Goal: Transaction & Acquisition: Purchase product/service

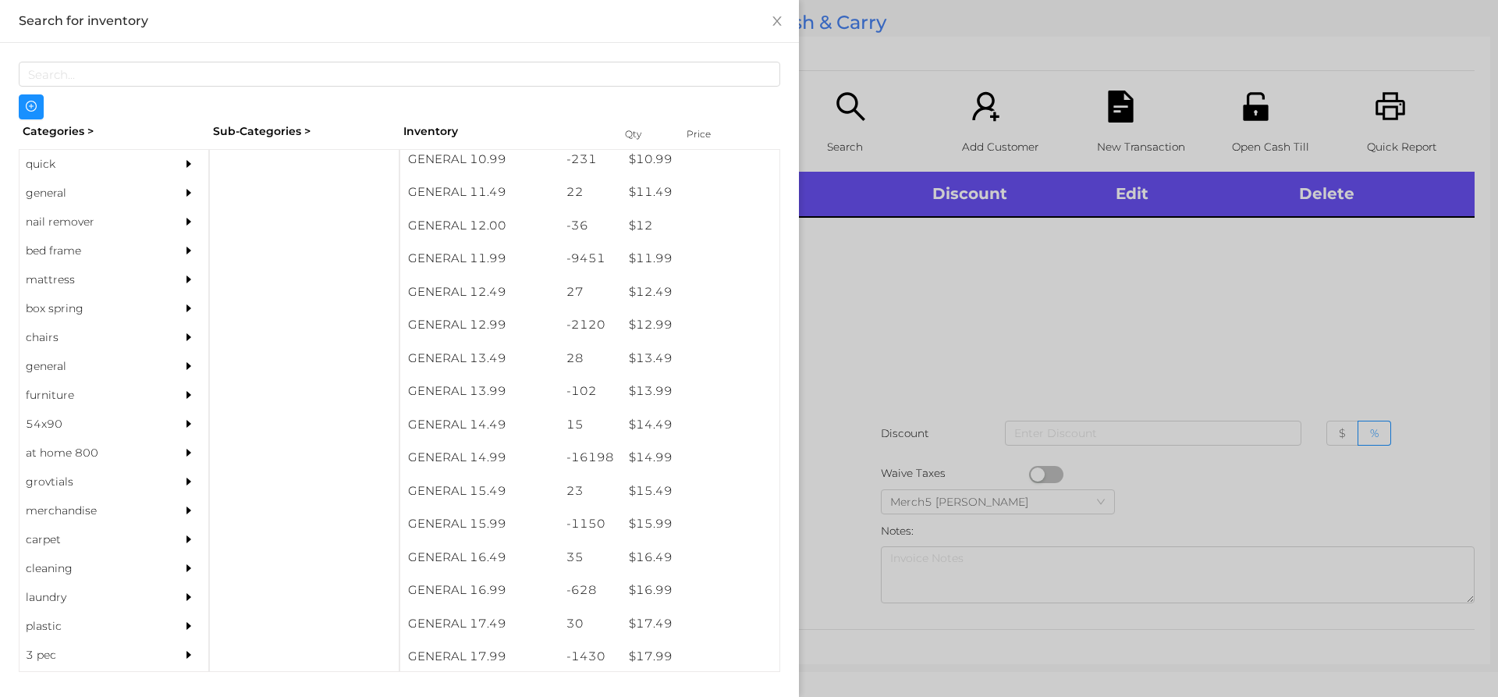
scroll to position [1058, 0]
click at [638, 470] on div "$ 14.99" at bounding box center [700, 458] width 158 height 34
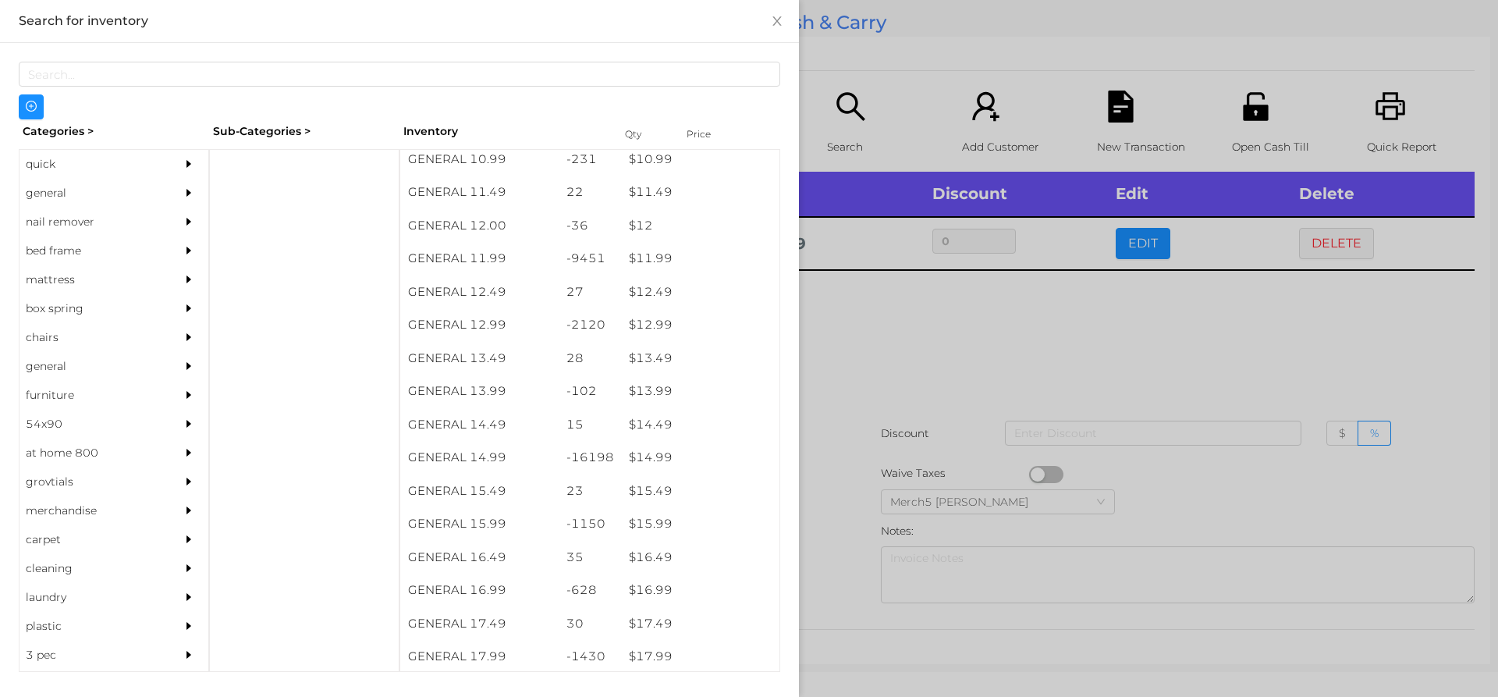
click at [877, 316] on div at bounding box center [749, 348] width 1498 height 697
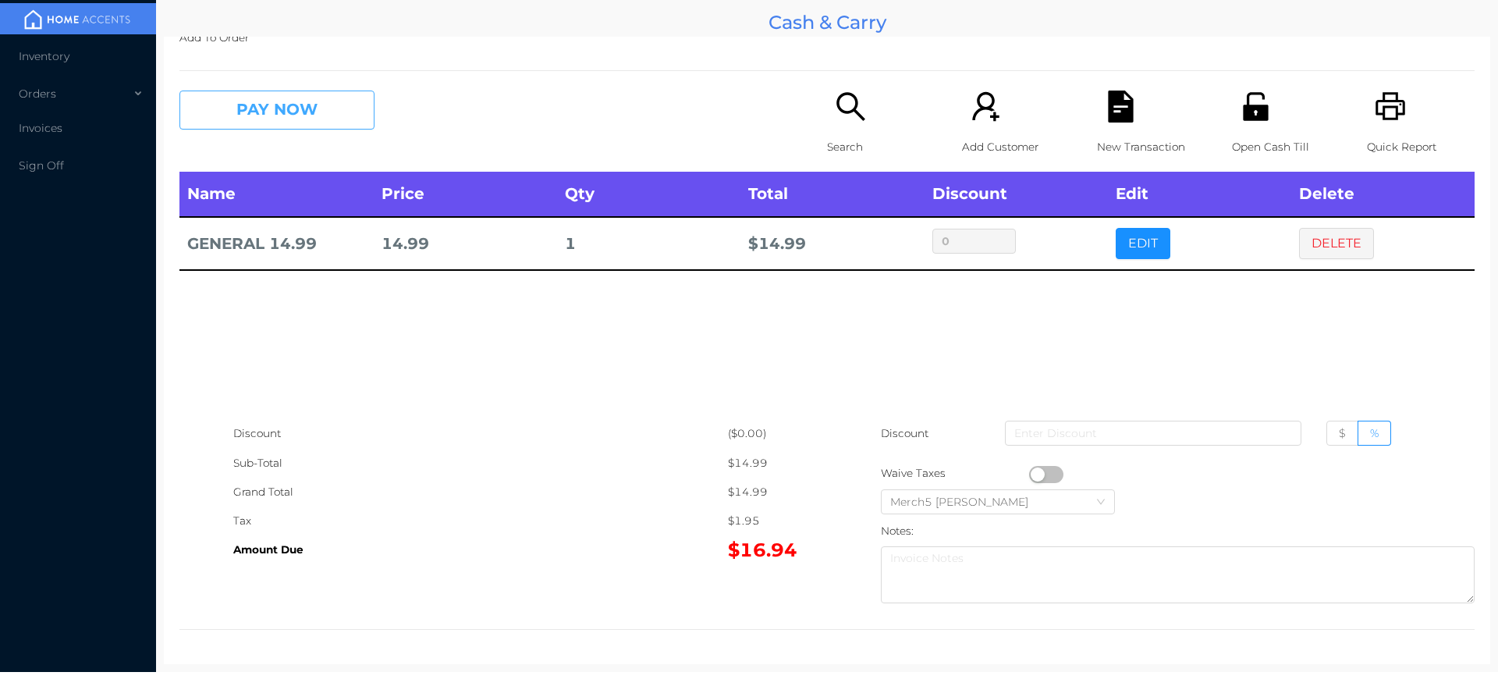
click at [314, 105] on button "PAY NOW" at bounding box center [276, 109] width 195 height 39
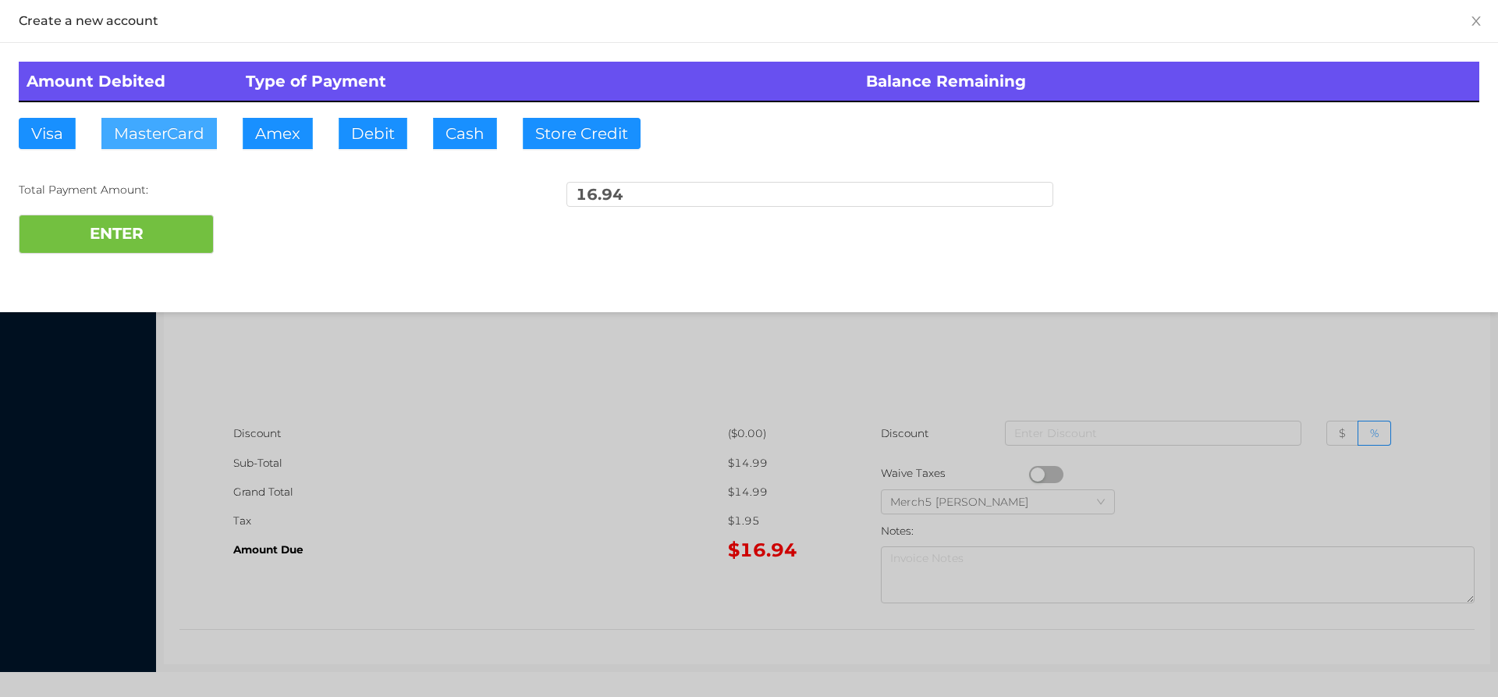
click at [171, 131] on button "MasterCard" at bounding box center [158, 133] width 115 height 31
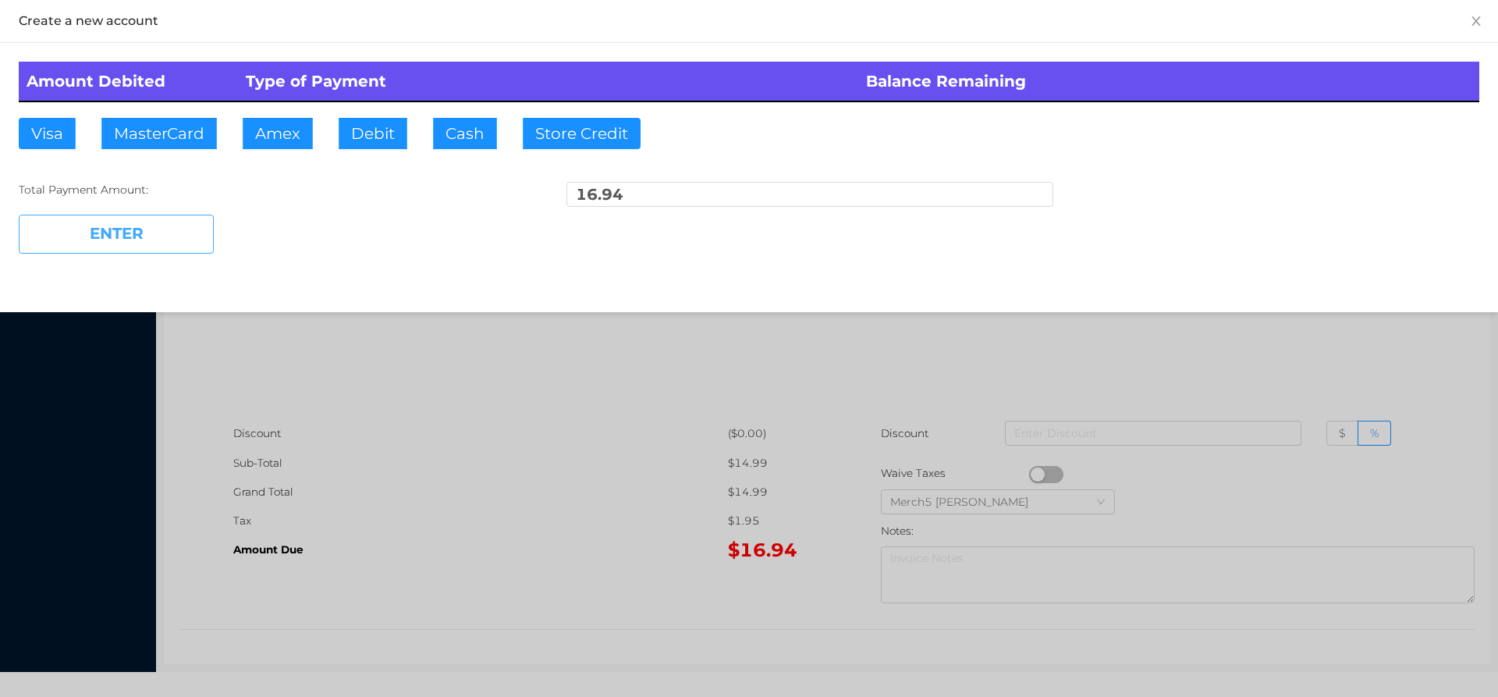
click at [140, 232] on button "ENTER" at bounding box center [116, 233] width 195 height 39
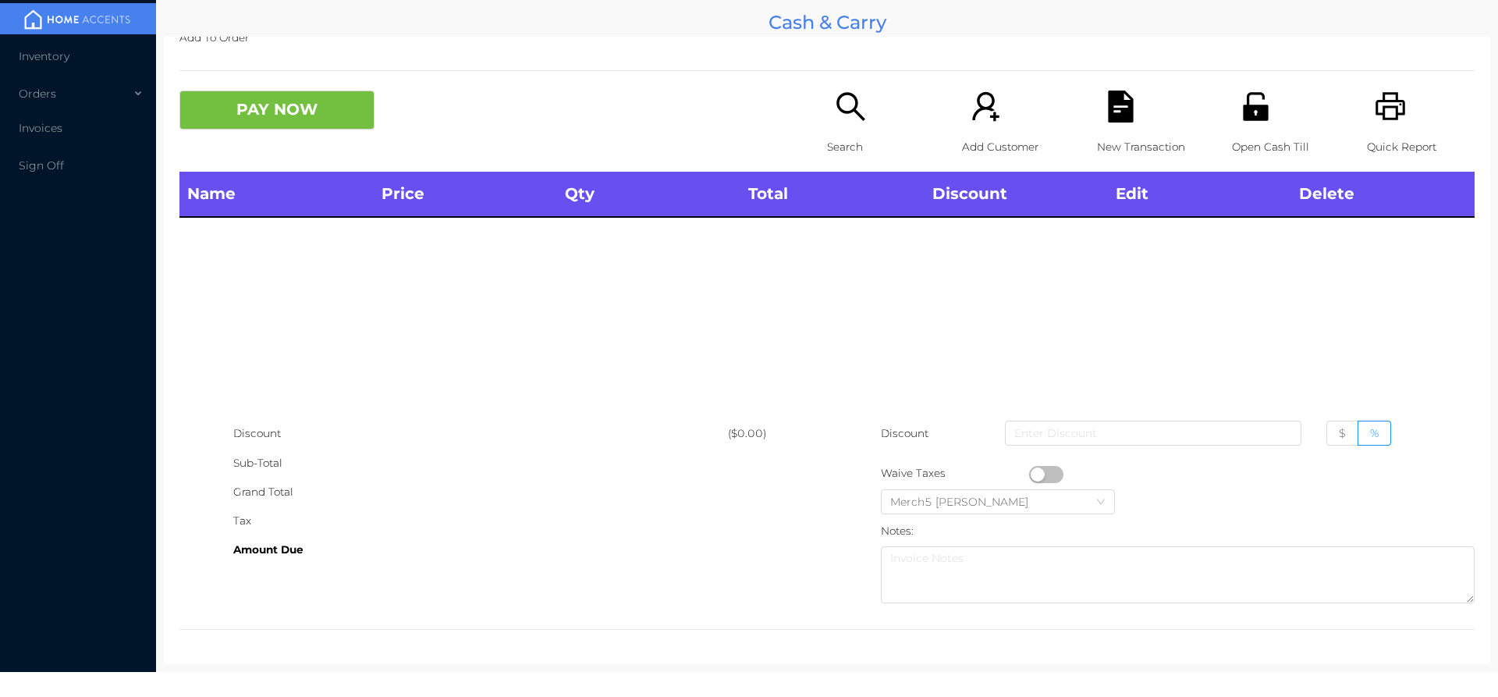
click at [846, 103] on icon "icon: search" at bounding box center [851, 106] width 32 height 32
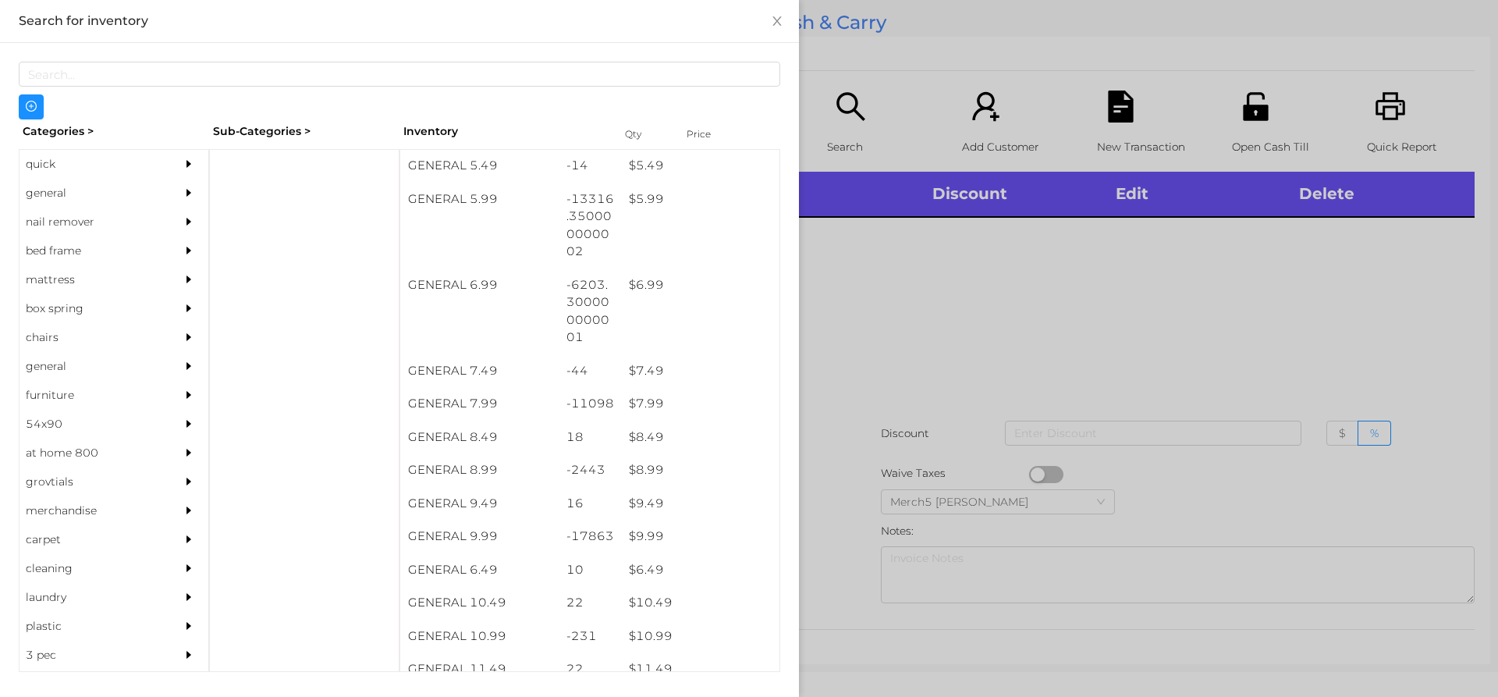
scroll to position [583, 0]
click at [649, 402] on div "$ 7.99" at bounding box center [700, 403] width 158 height 34
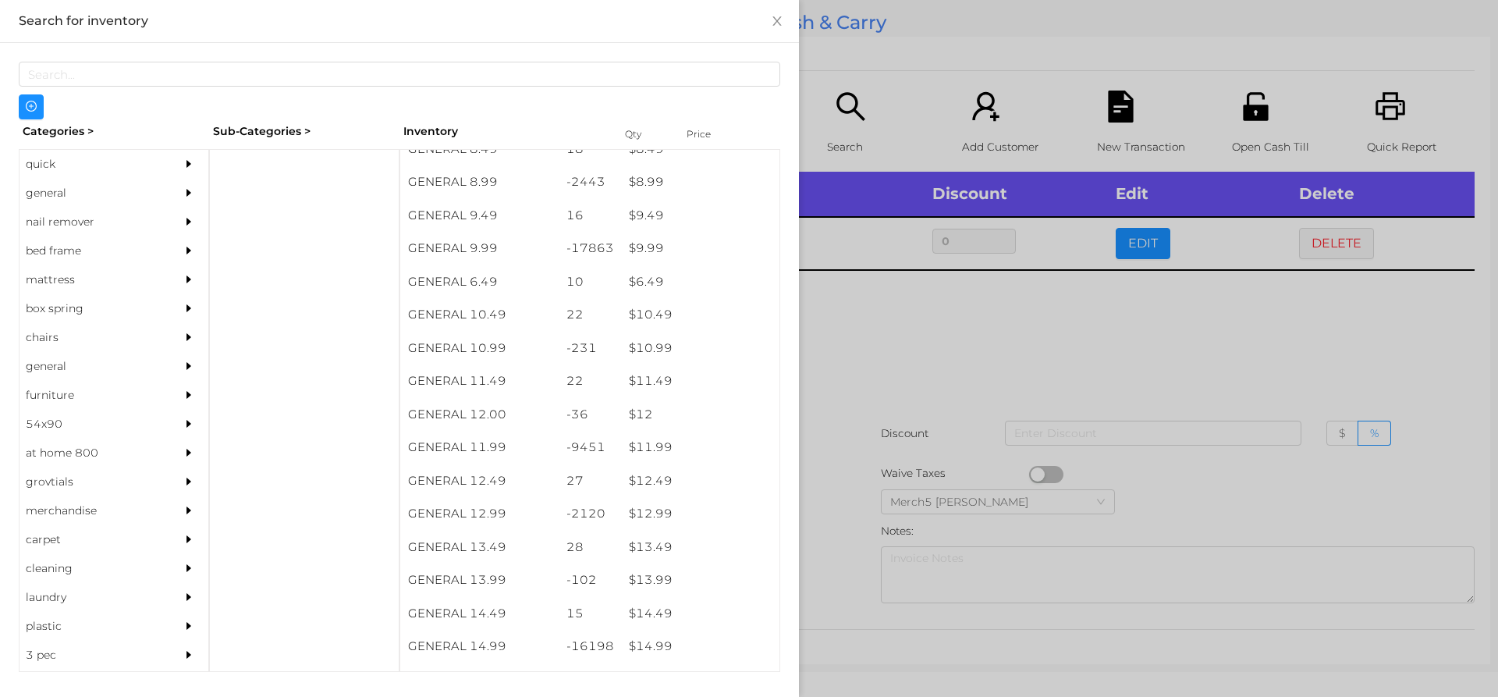
scroll to position [870, 0]
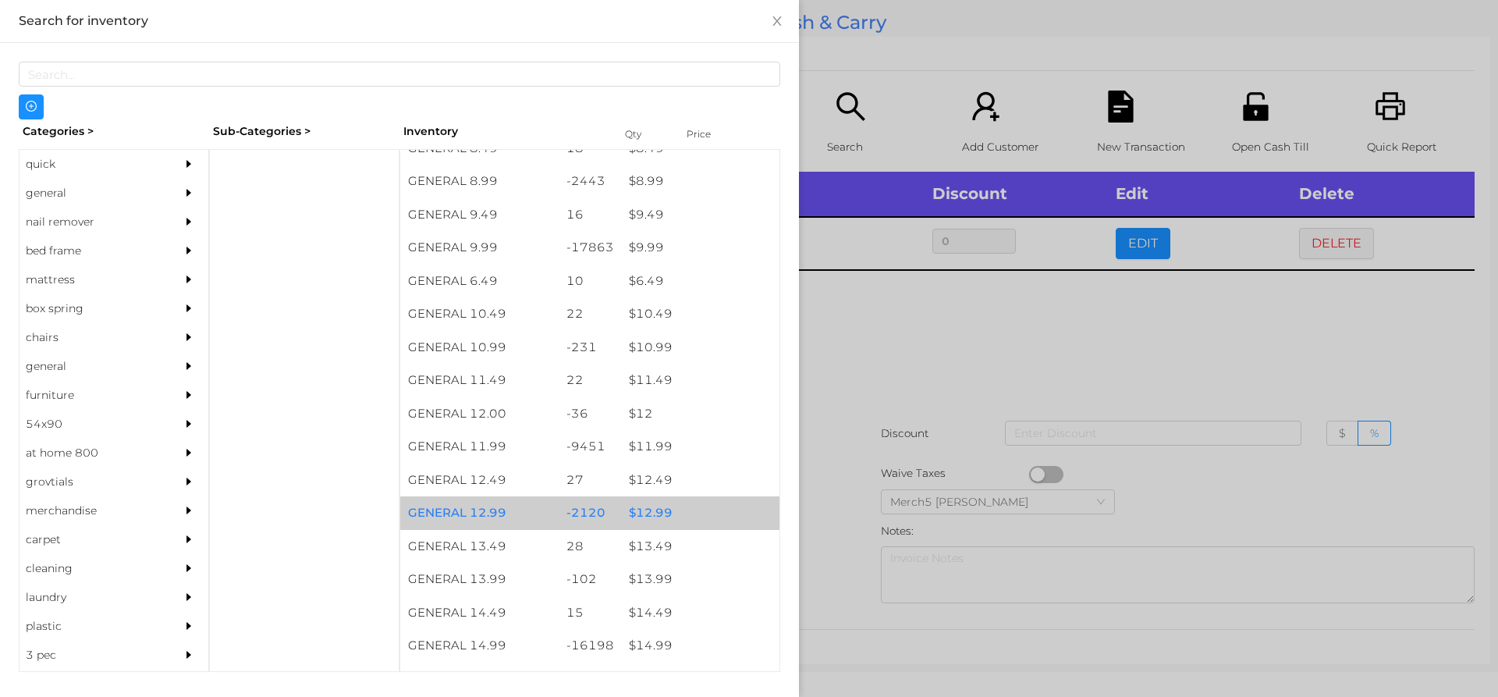
click at [654, 520] on div "$ 12.99" at bounding box center [700, 513] width 158 height 34
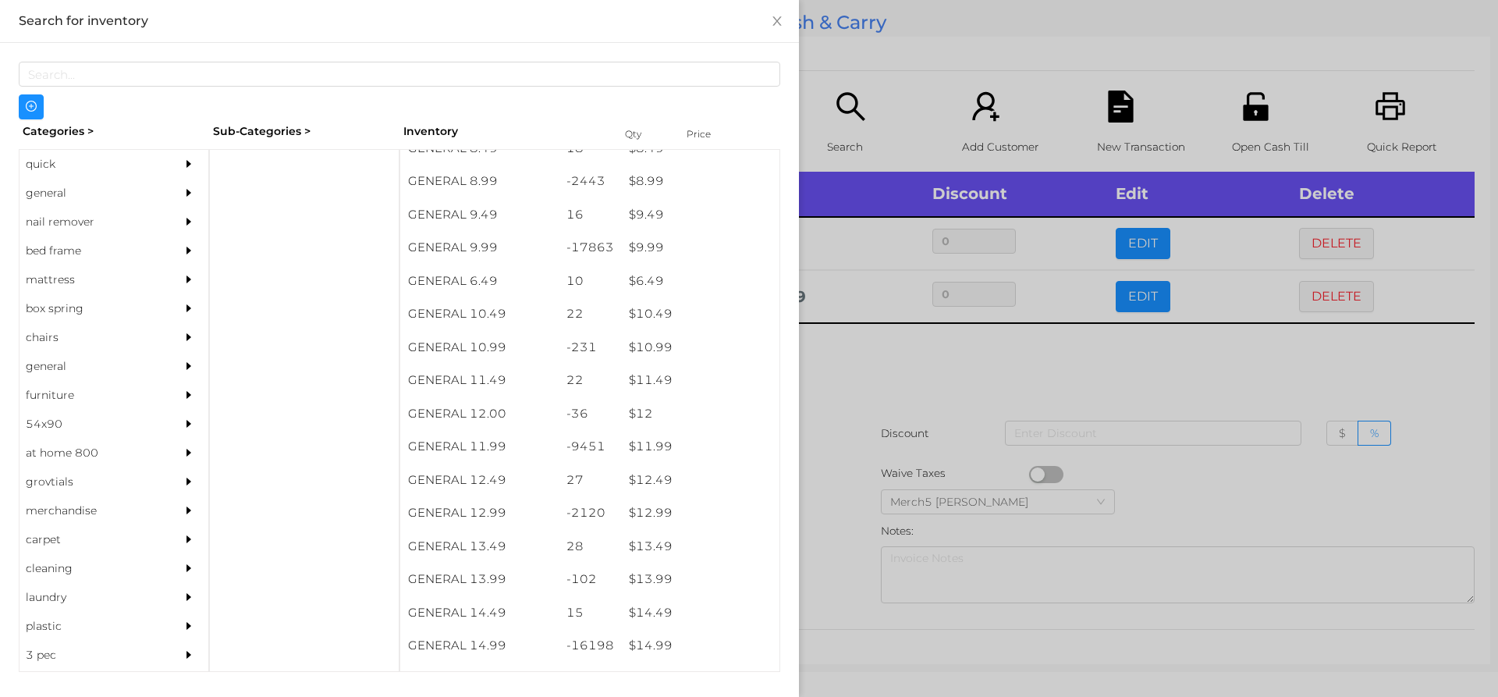
click at [876, 361] on div at bounding box center [749, 348] width 1498 height 697
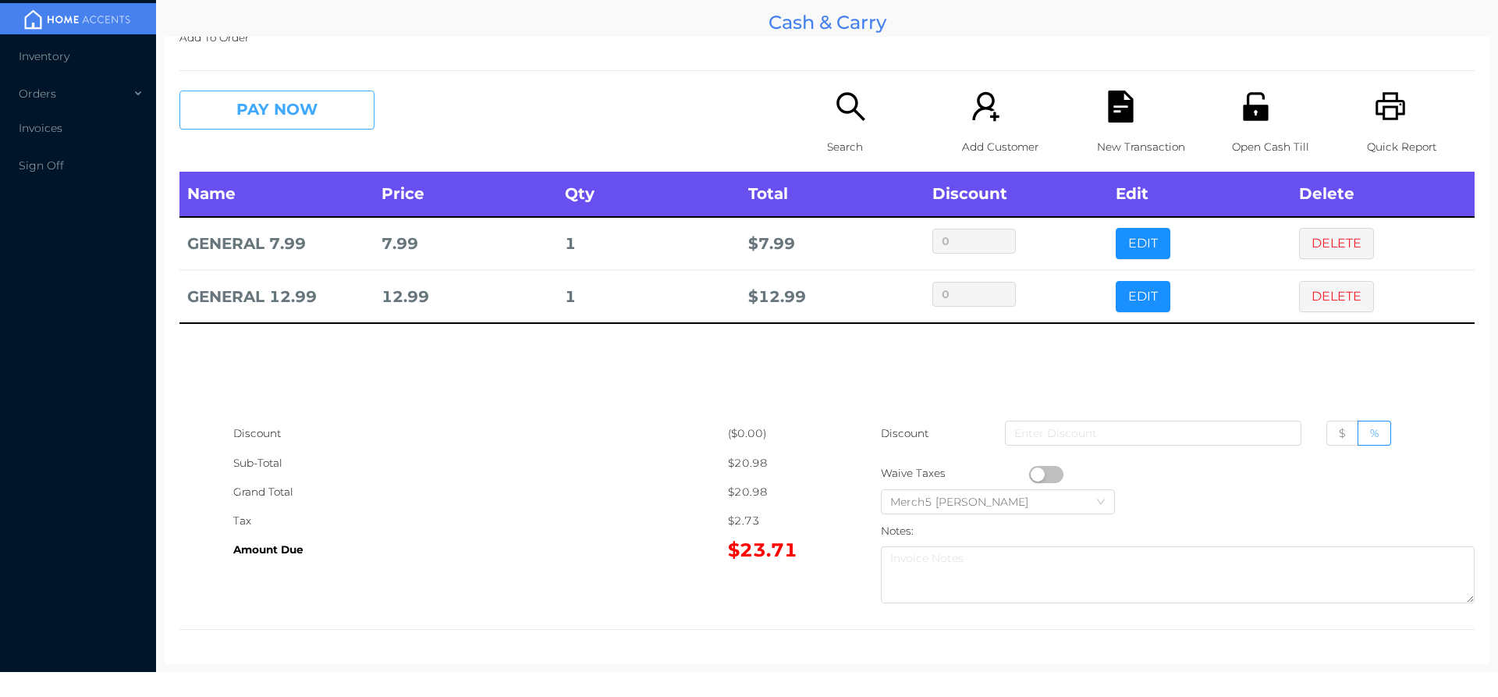
click at [334, 104] on button "PAY NOW" at bounding box center [276, 109] width 195 height 39
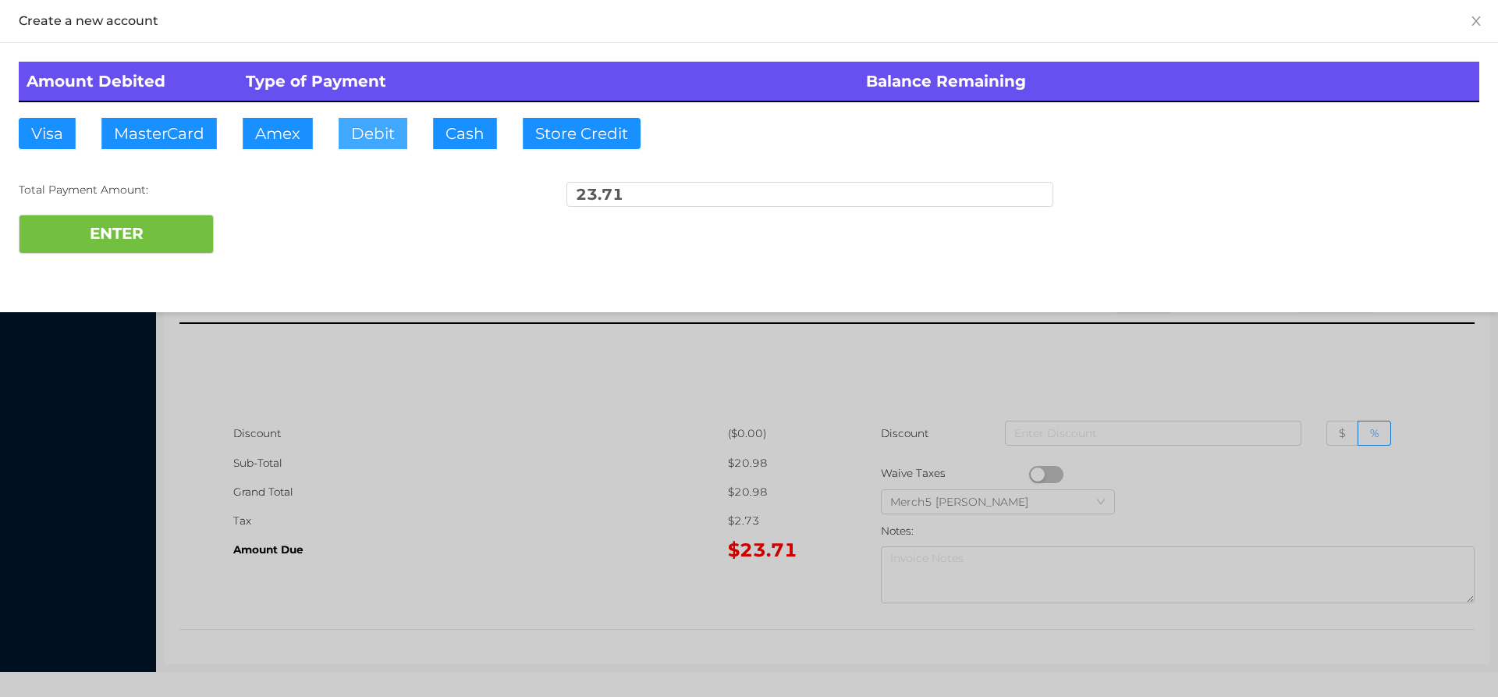
click at [374, 122] on button "Debit" at bounding box center [373, 133] width 69 height 31
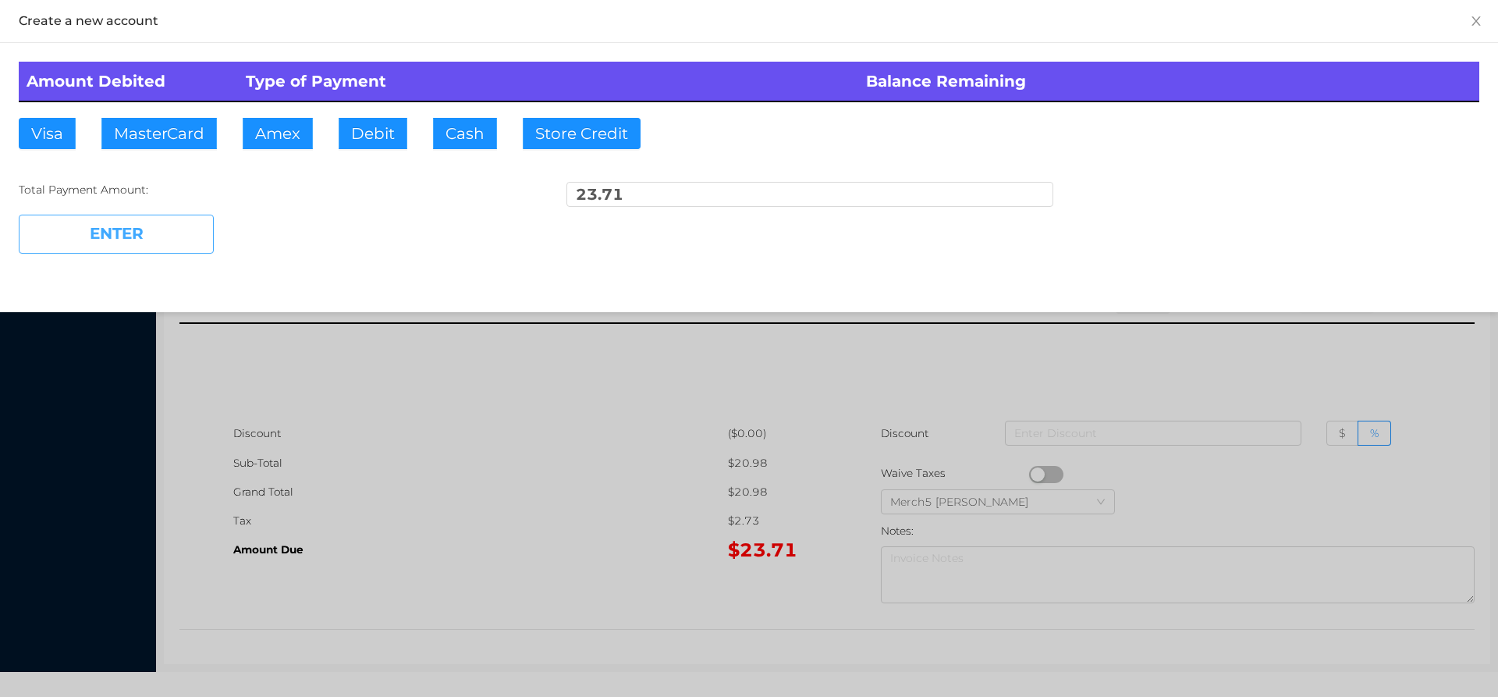
click at [146, 230] on button "ENTER" at bounding box center [116, 233] width 195 height 39
